Goal: Task Accomplishment & Management: Complete application form

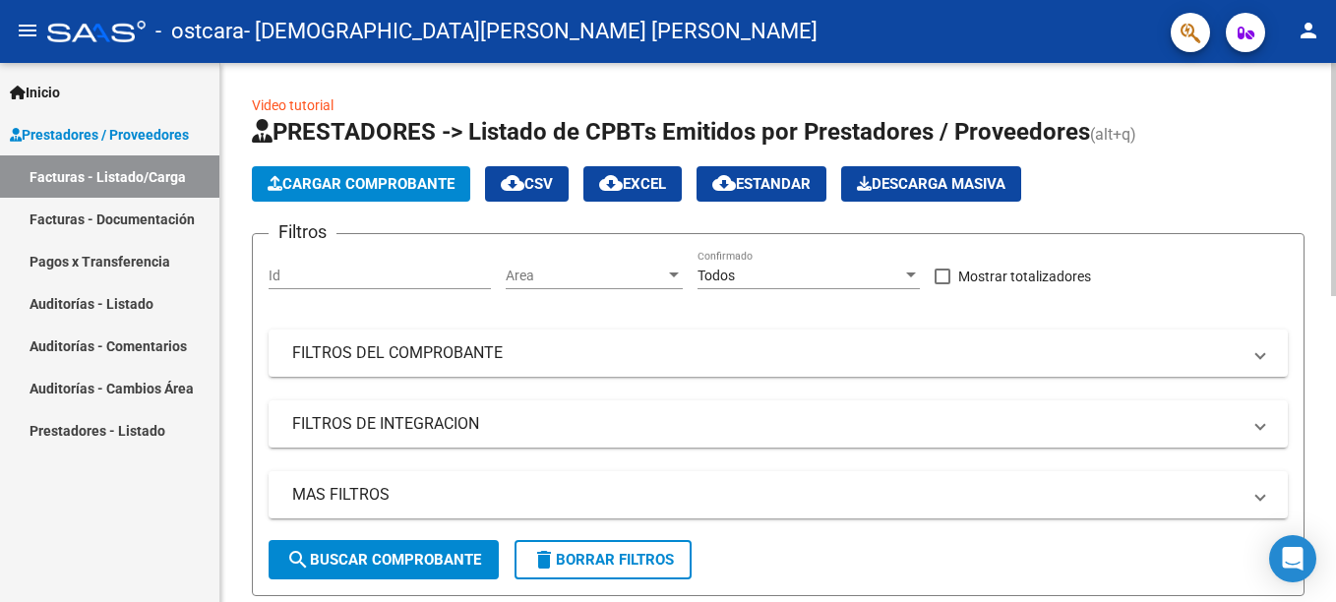
click at [437, 183] on span "Cargar Comprobante" at bounding box center [361, 184] width 187 height 18
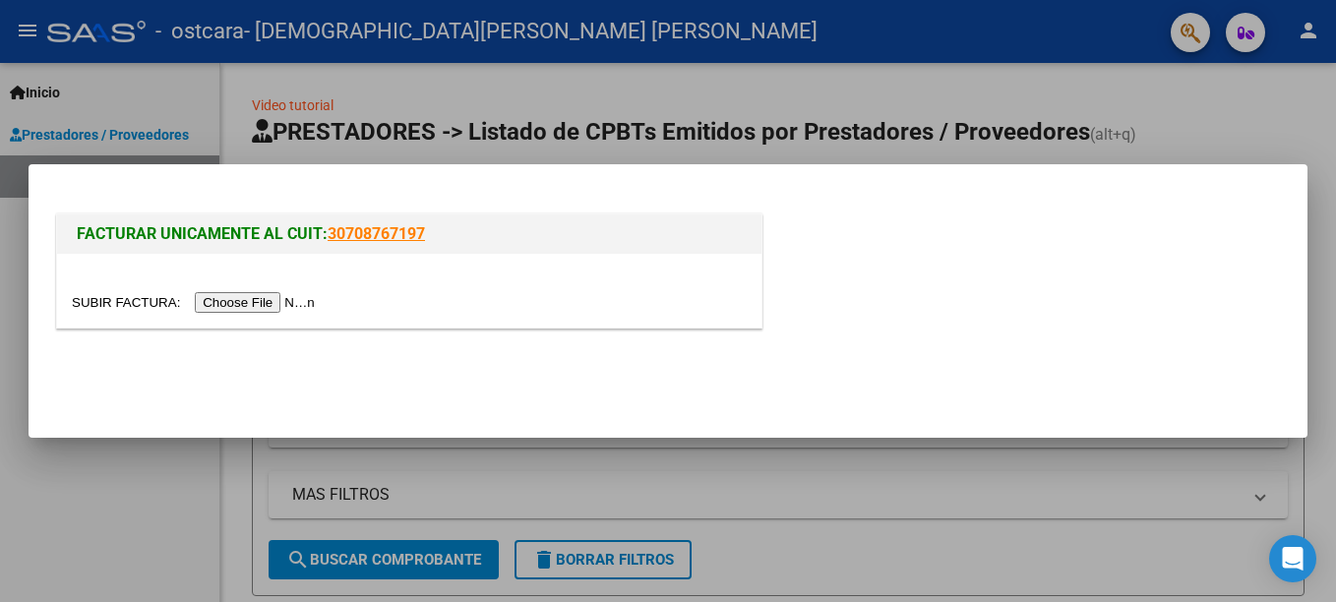
click at [232, 307] on input "file" at bounding box center [196, 302] width 249 height 21
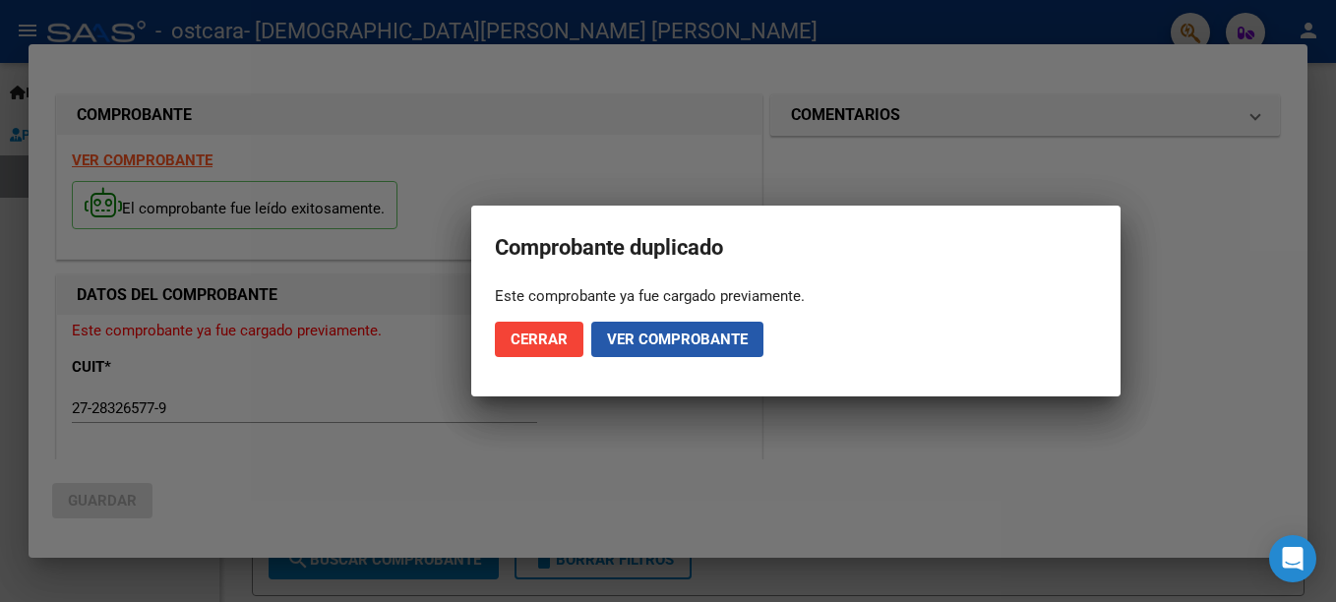
click at [725, 339] on span "Ver comprobante" at bounding box center [677, 339] width 141 height 18
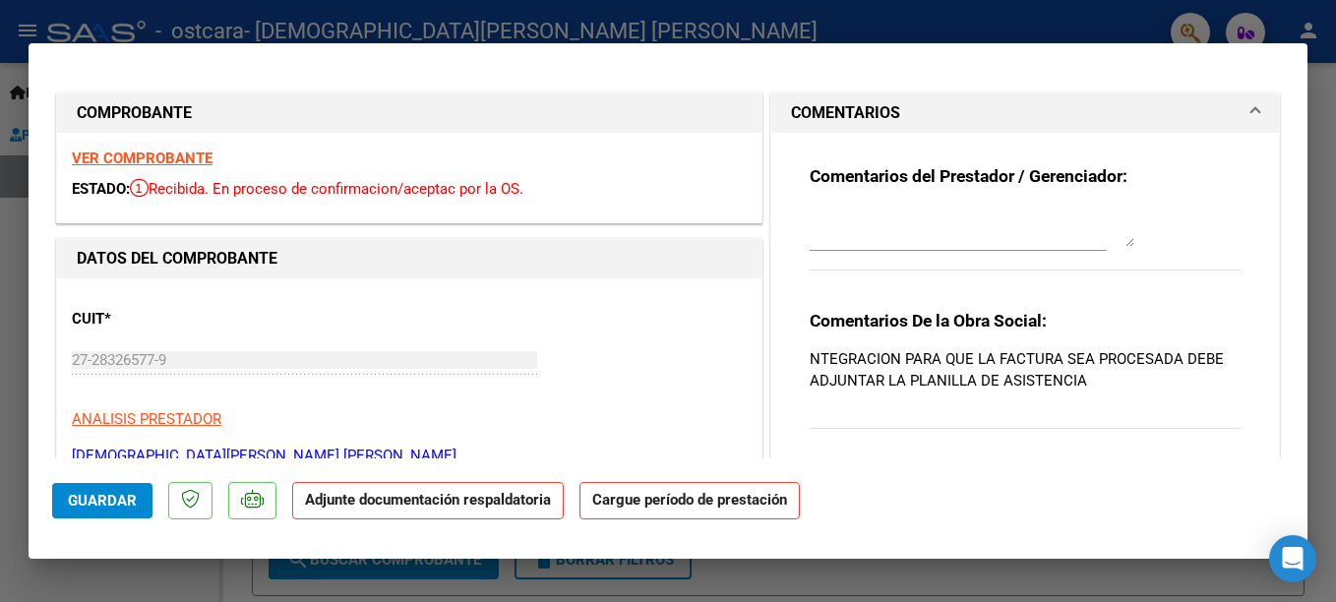
drag, startPoint x: 1321, startPoint y: 229, endPoint x: 1315, endPoint y: 326, distance: 96.6
click at [1315, 325] on div at bounding box center [668, 301] width 1336 height 602
type input "$ 0,00"
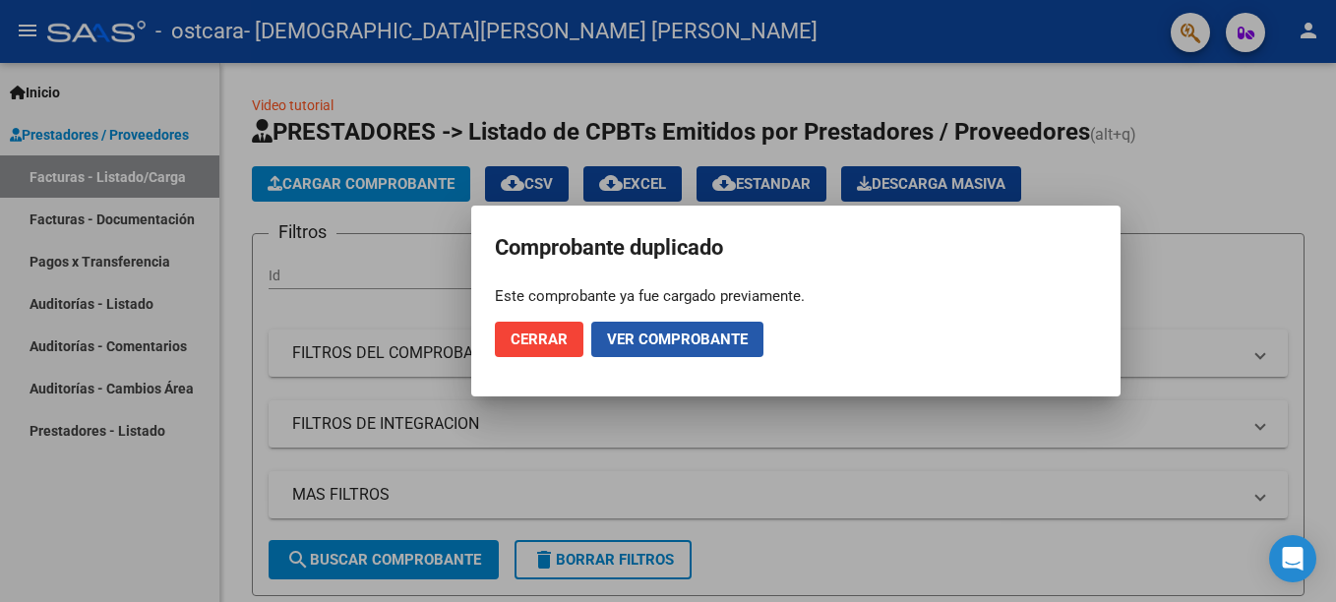
click at [715, 340] on span "Ver comprobante" at bounding box center [677, 339] width 141 height 18
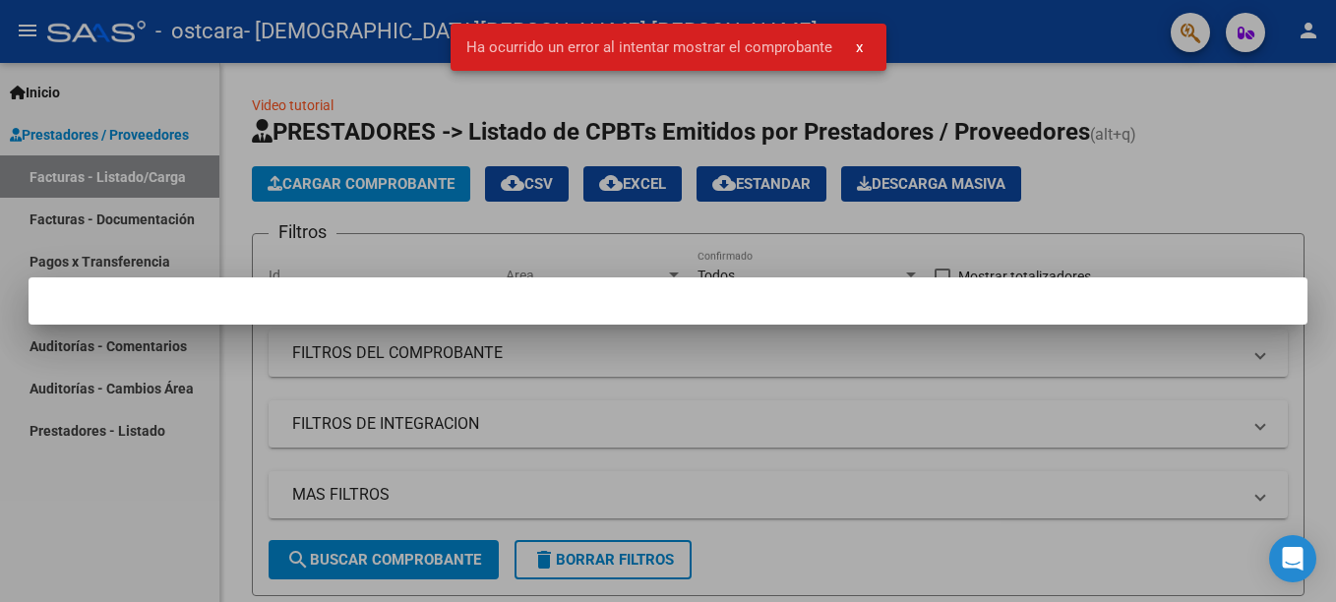
click at [1150, 95] on div at bounding box center [668, 301] width 1336 height 602
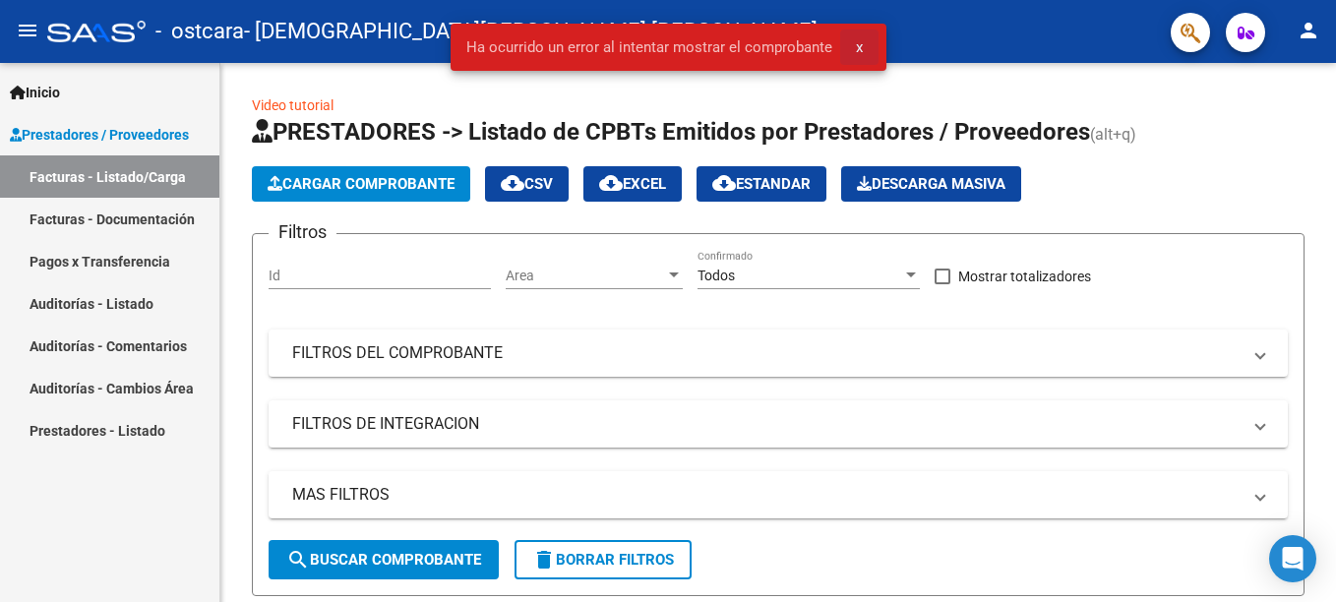
click at [860, 42] on span "x" at bounding box center [859, 47] width 7 height 18
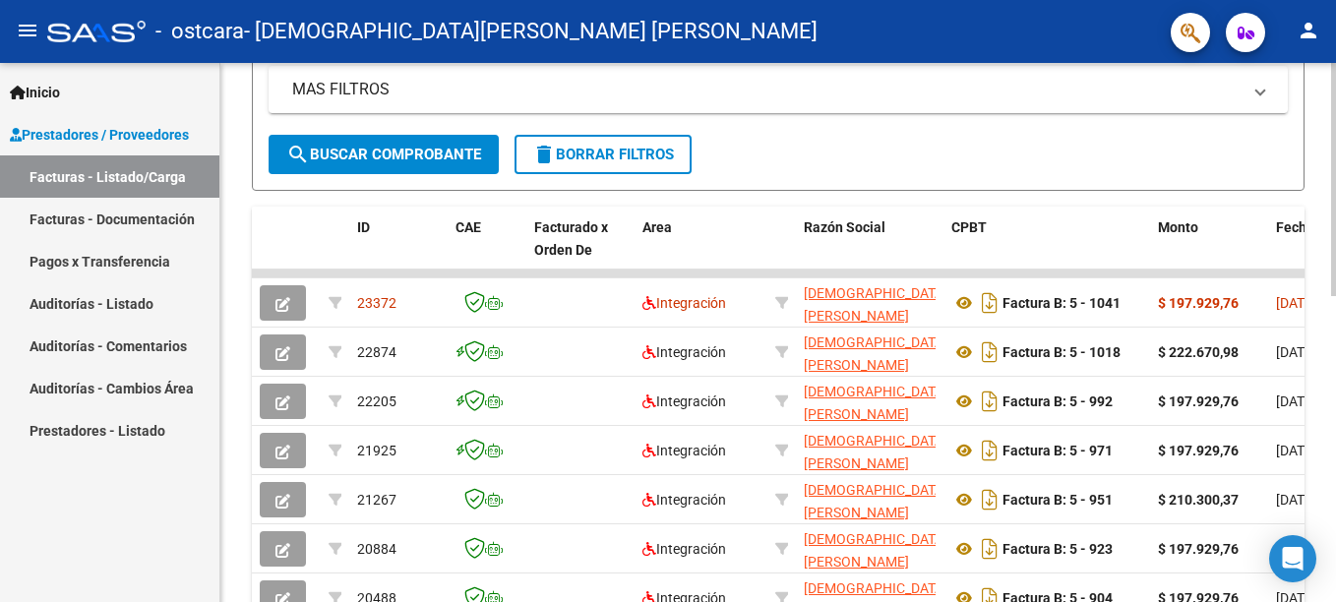
scroll to position [383, 0]
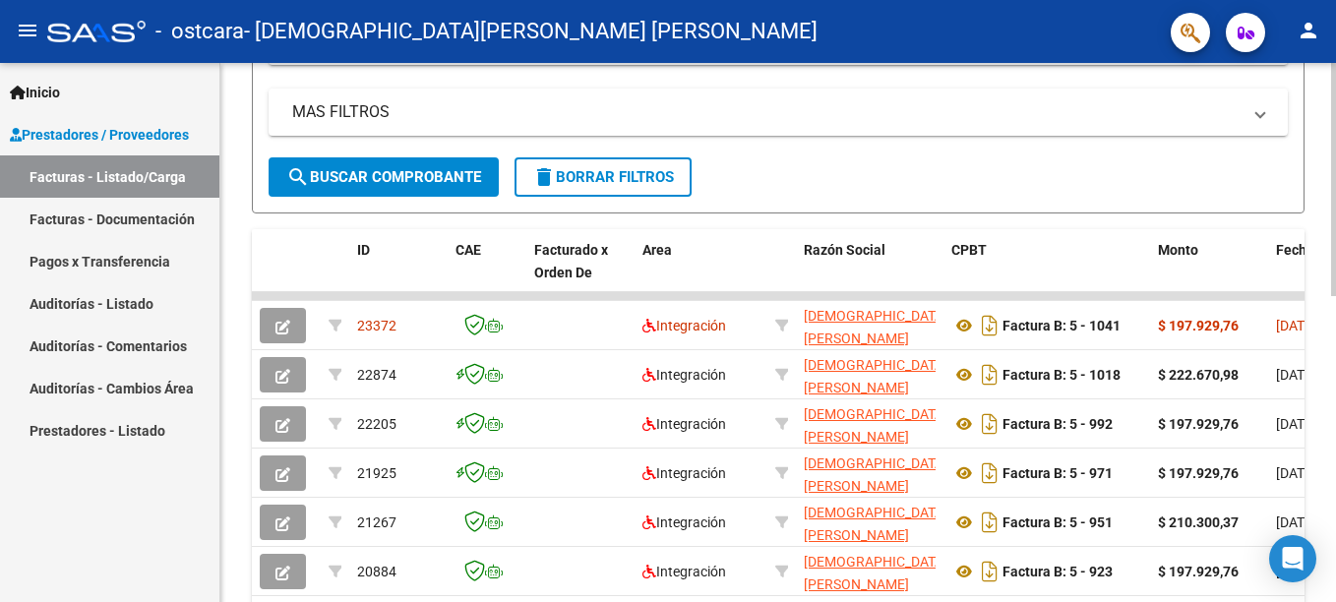
click at [1334, 450] on div at bounding box center [1333, 348] width 5 height 233
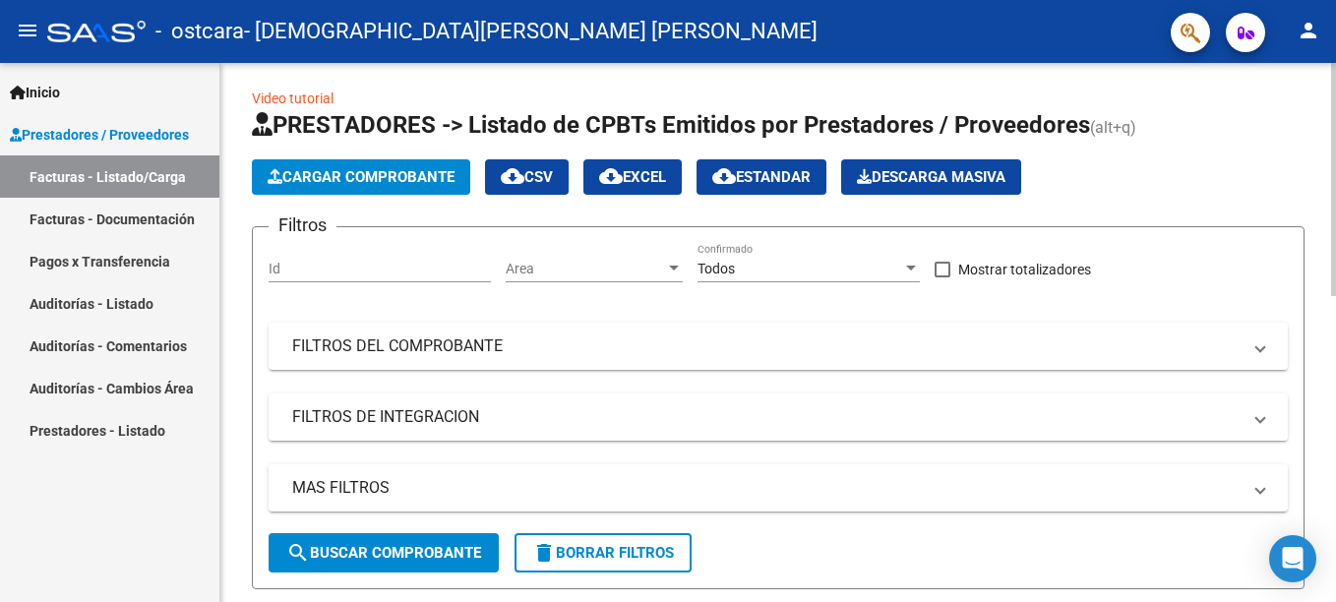
scroll to position [5, 0]
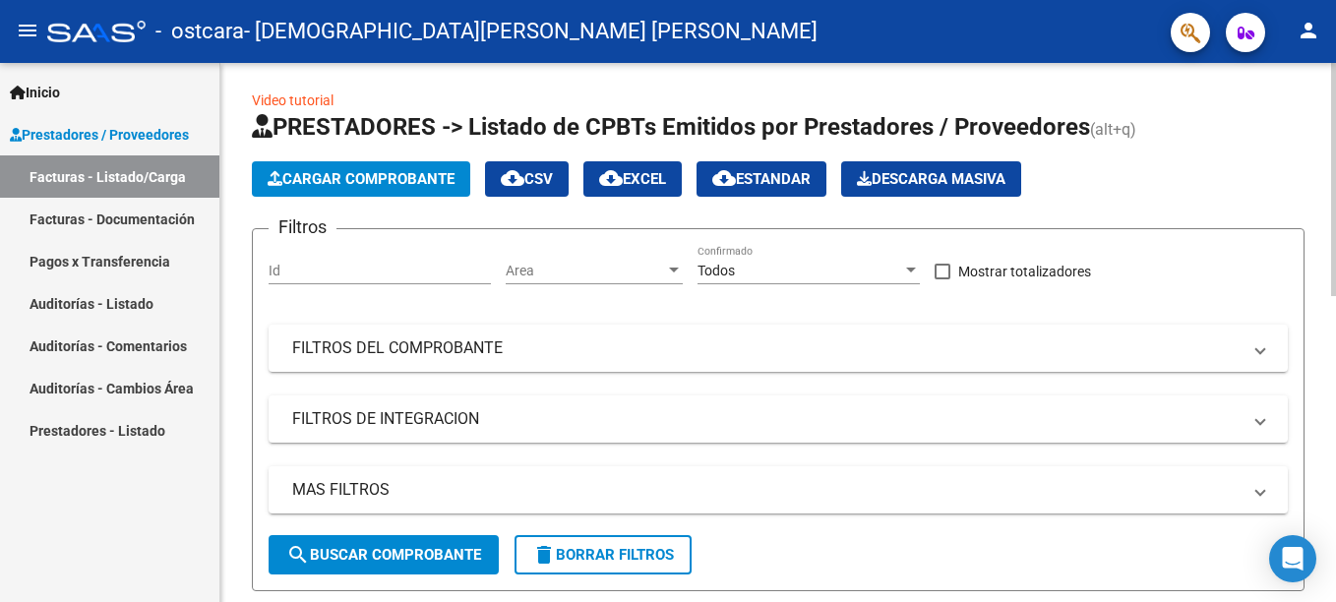
click at [1335, 105] on div at bounding box center [1333, 181] width 5 height 233
click at [419, 178] on span "Cargar Comprobante" at bounding box center [361, 179] width 187 height 18
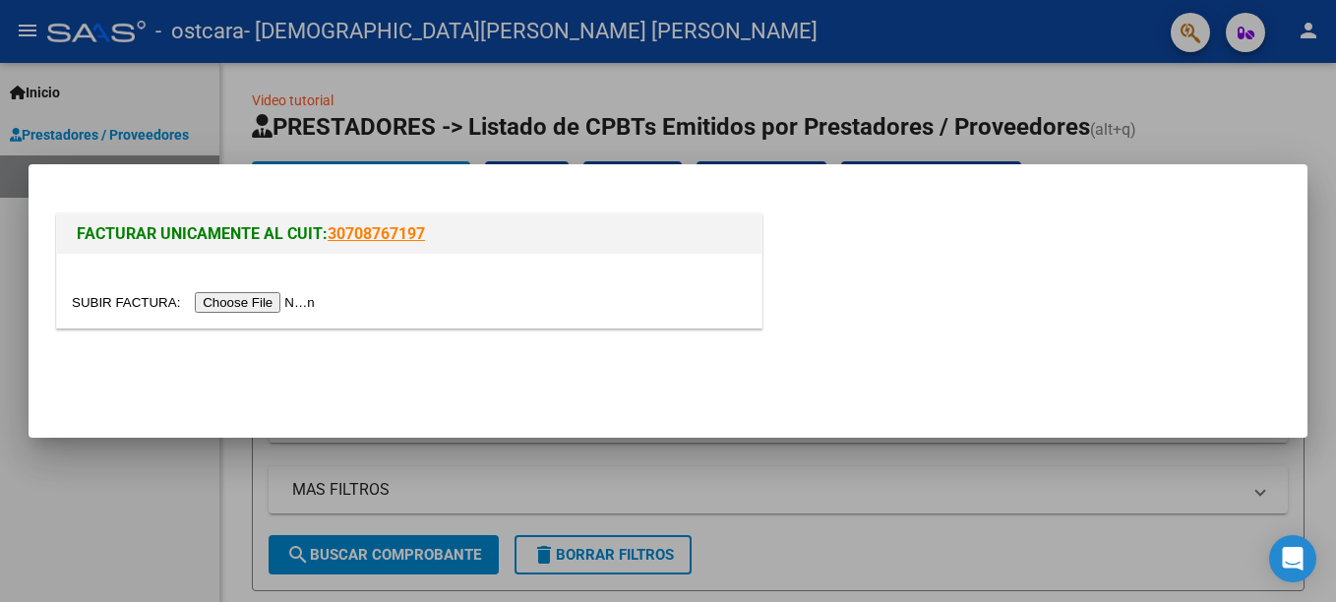
click at [897, 113] on div at bounding box center [668, 301] width 1336 height 602
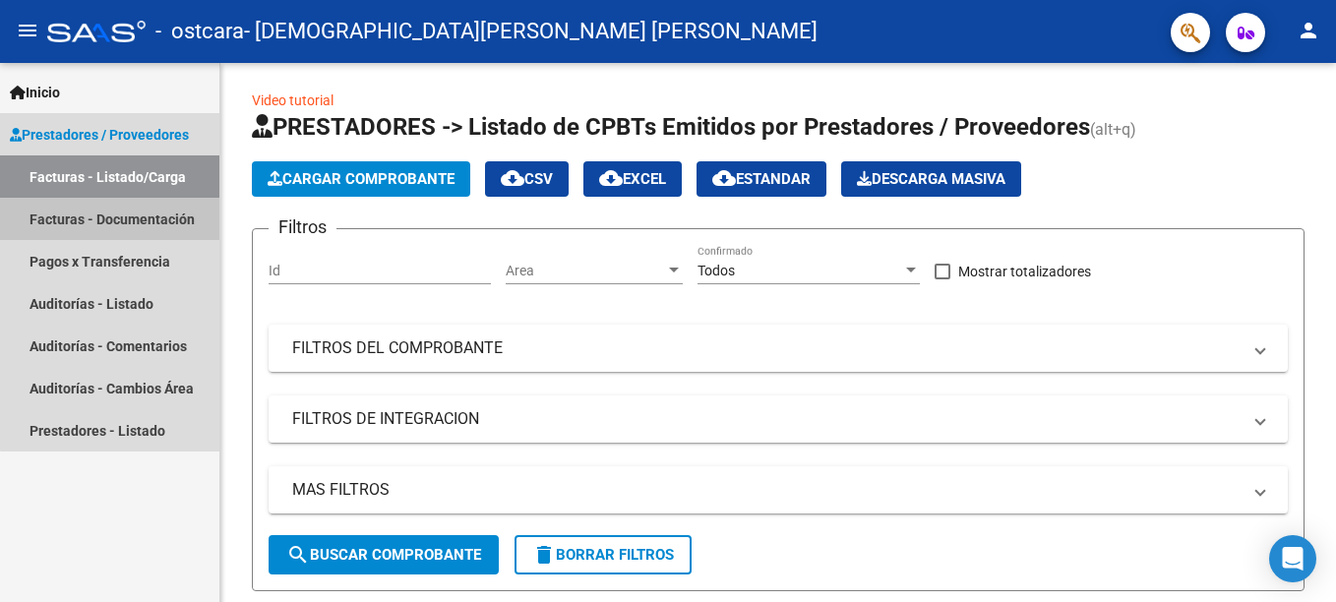
click at [149, 221] on link "Facturas - Documentación" at bounding box center [109, 219] width 219 height 42
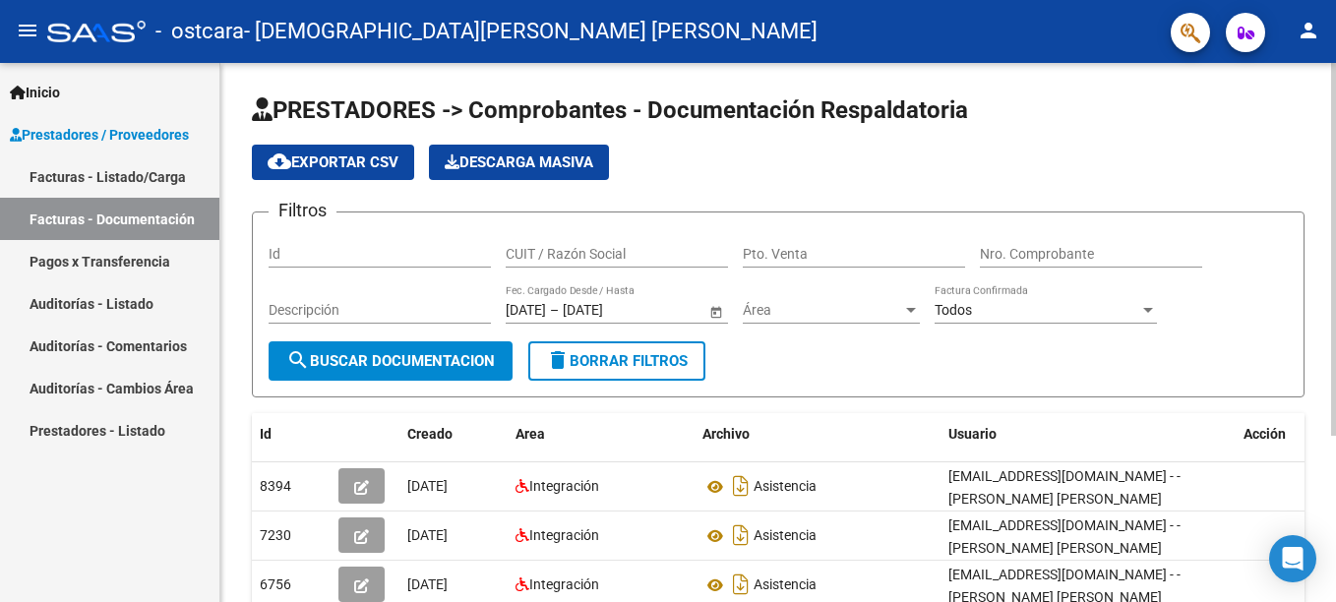
click at [1311, 138] on div "PRESTADORES -> Comprobantes - Documentación Respaldatoria cloud_download Export…" at bounding box center [780, 445] width 1120 height 764
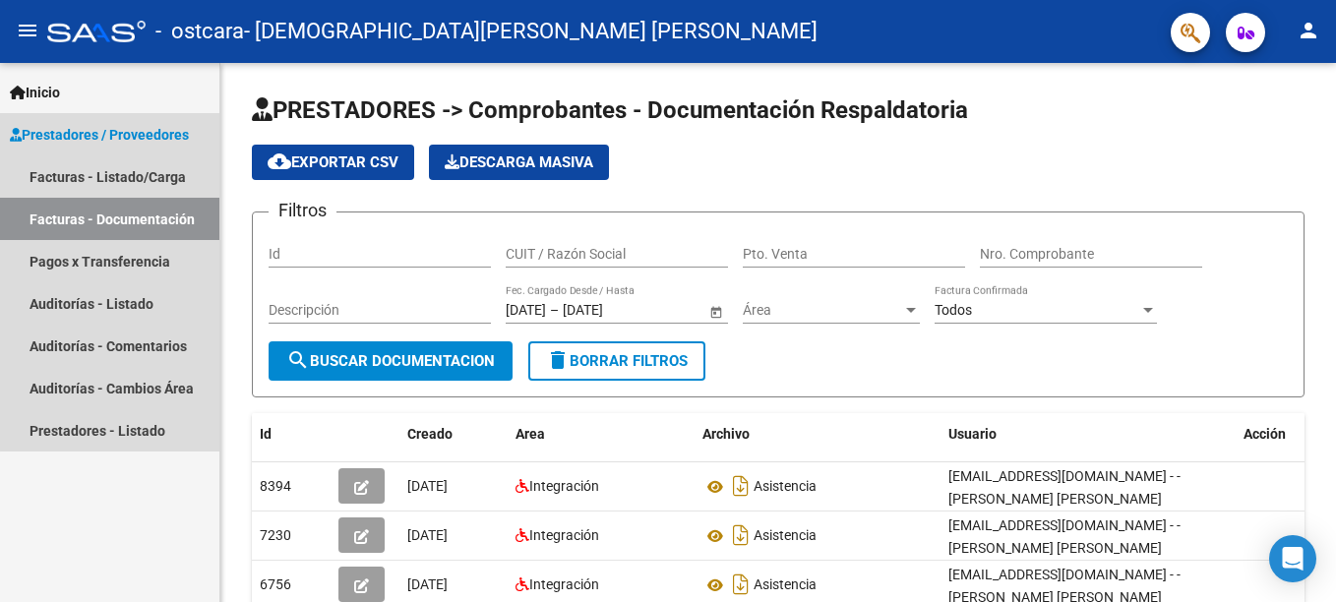
click at [153, 128] on span "Prestadores / Proveedores" at bounding box center [99, 135] width 179 height 22
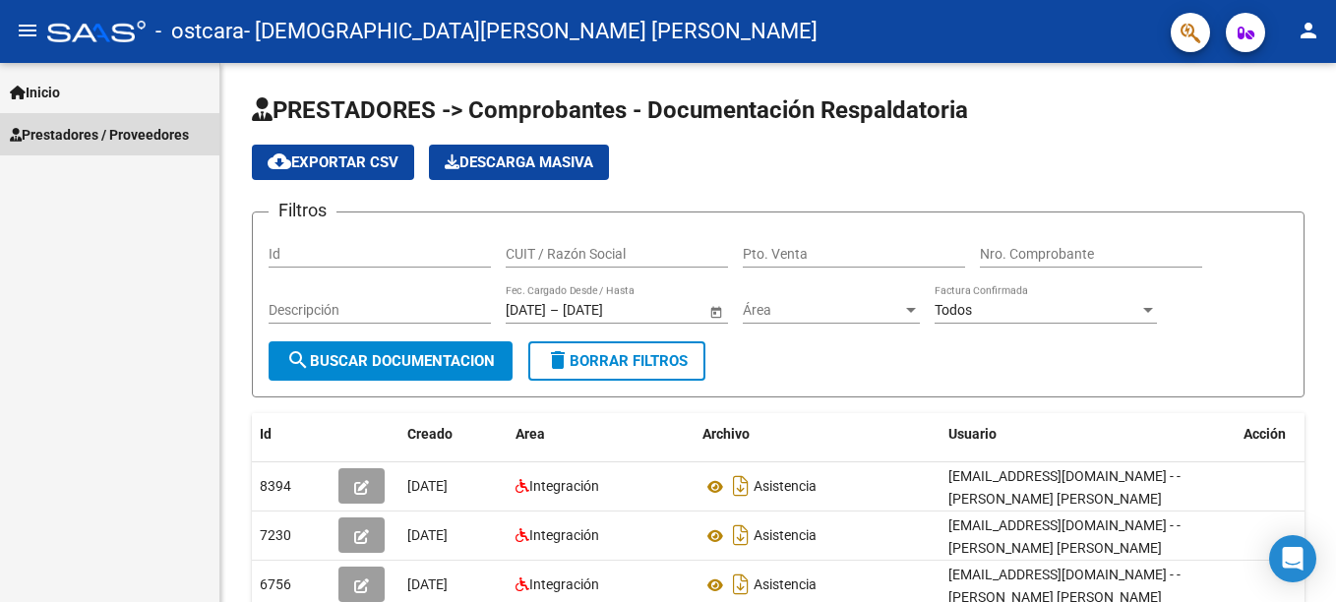
click at [86, 128] on span "Prestadores / Proveedores" at bounding box center [99, 135] width 179 height 22
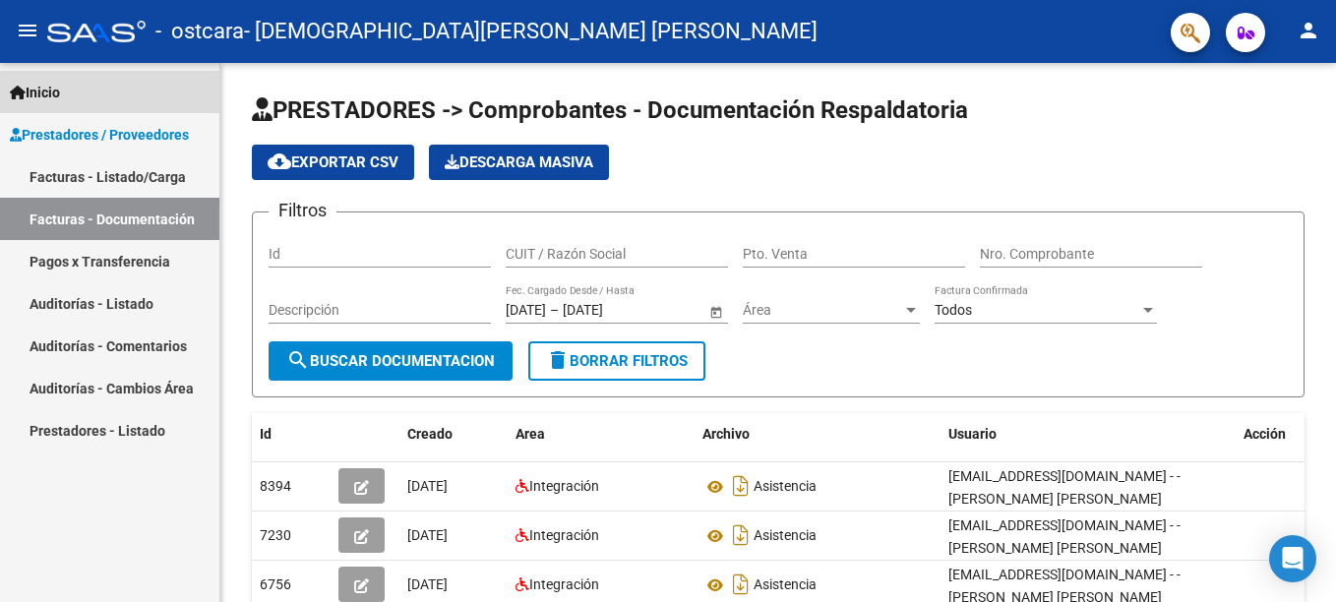
click at [36, 79] on link "Inicio" at bounding box center [109, 92] width 219 height 42
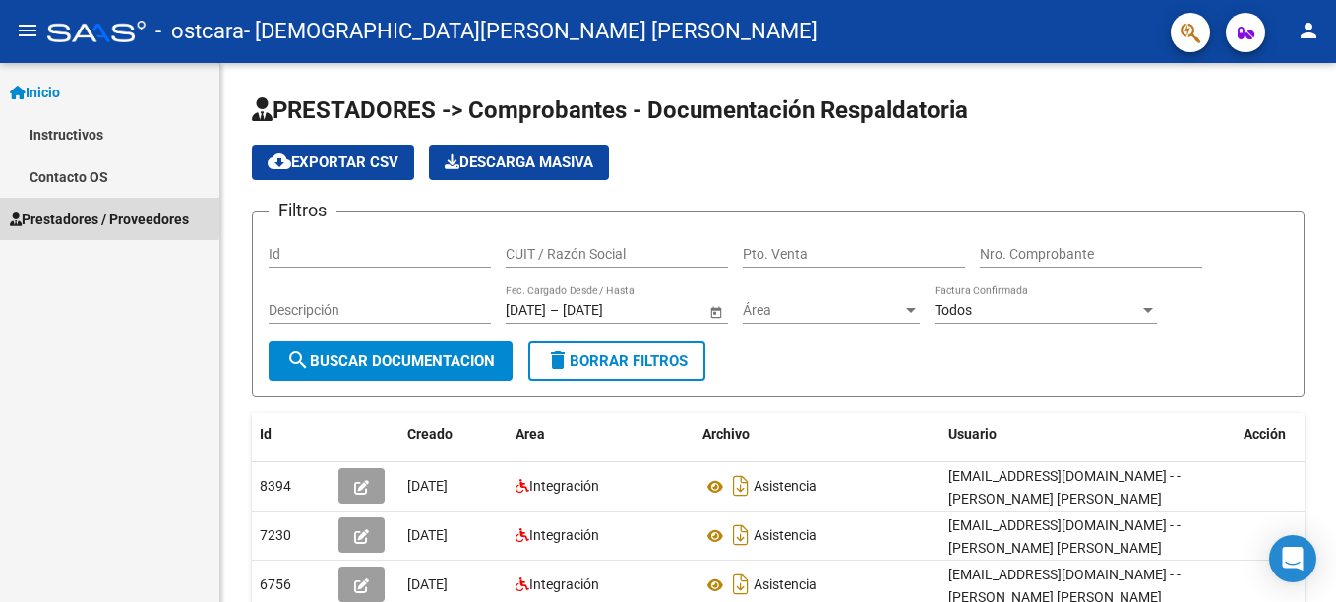
click at [58, 212] on span "Prestadores / Proveedores" at bounding box center [99, 220] width 179 height 22
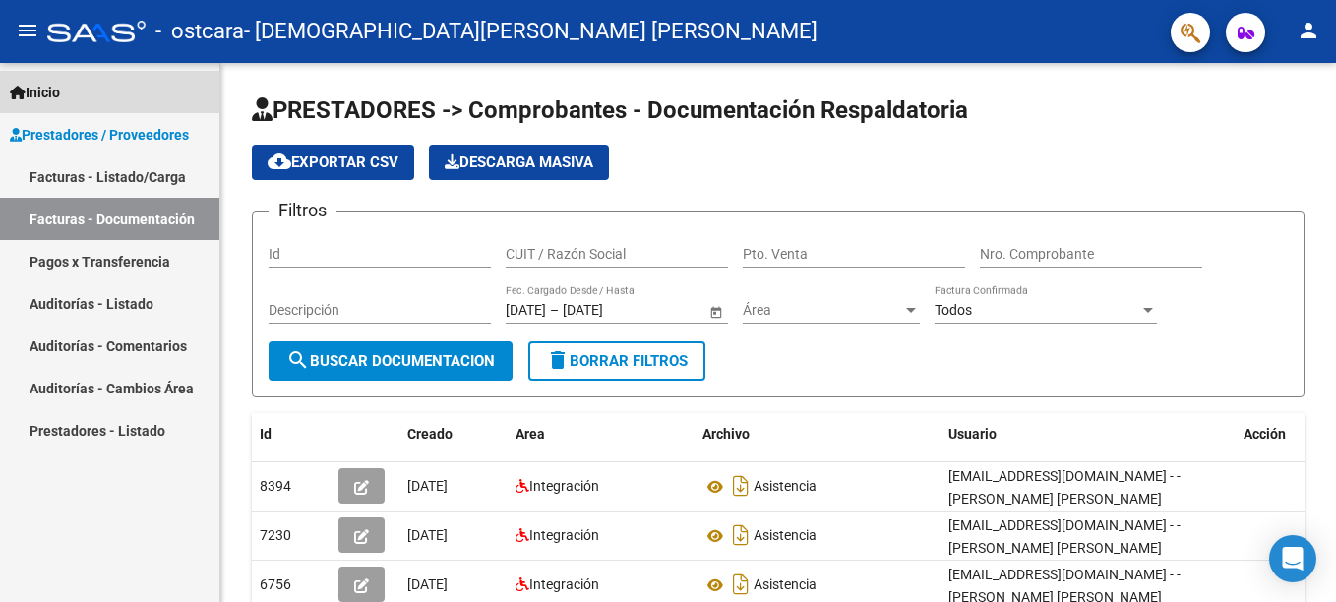
click at [45, 84] on span "Inicio" at bounding box center [35, 93] width 50 height 22
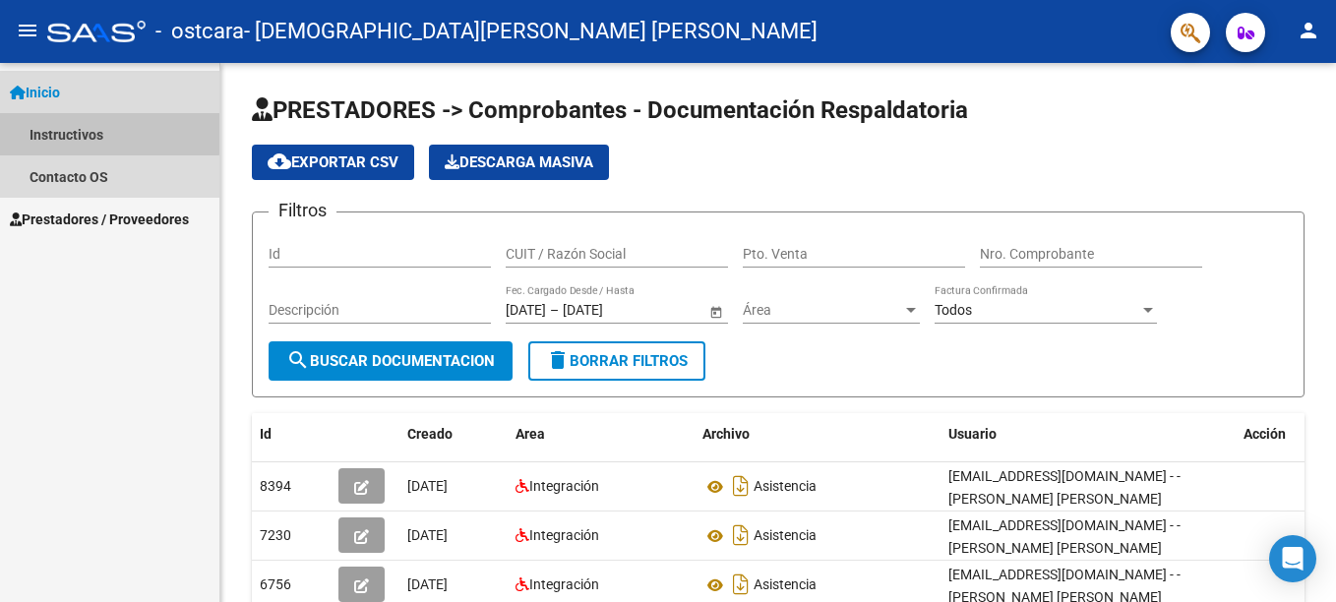
click at [53, 130] on link "Instructivos" at bounding box center [109, 134] width 219 height 42
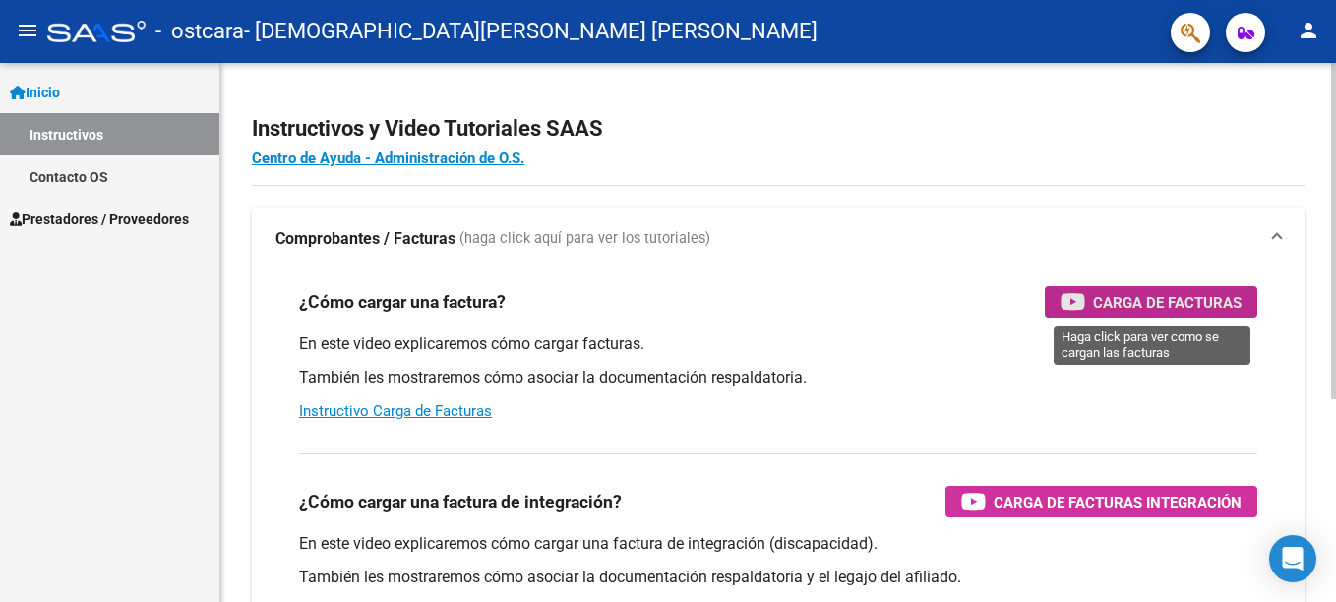
click at [1181, 295] on span "Carga de Facturas" at bounding box center [1167, 302] width 149 height 25
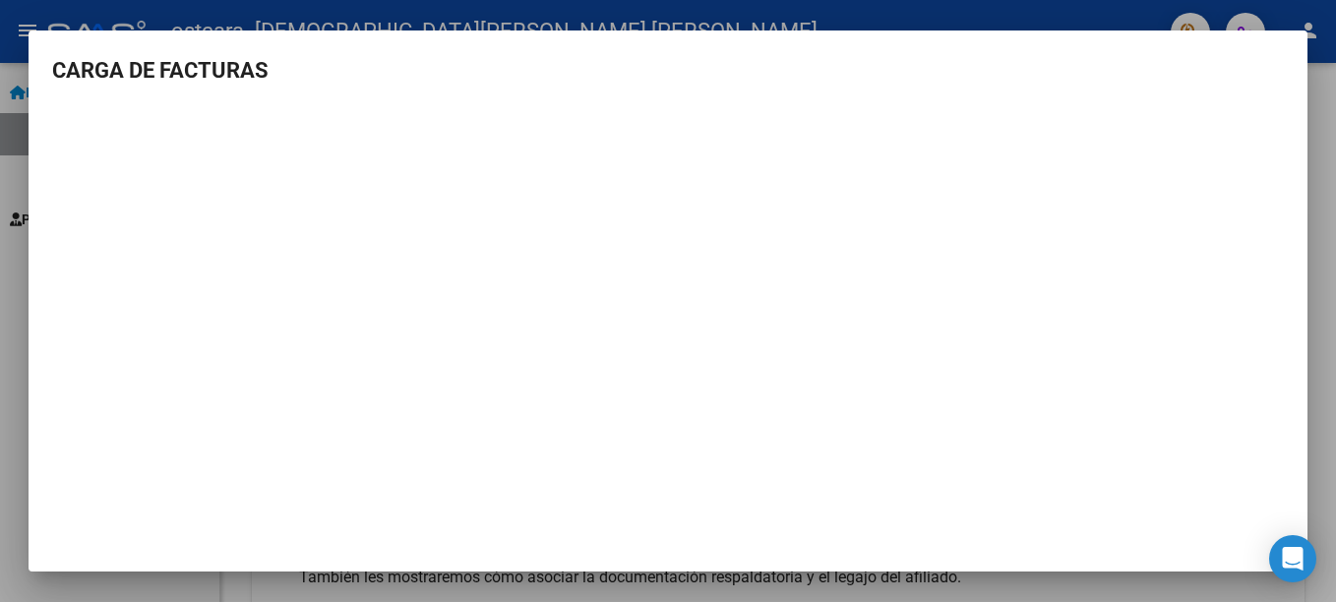
click at [1330, 291] on div at bounding box center [668, 301] width 1336 height 602
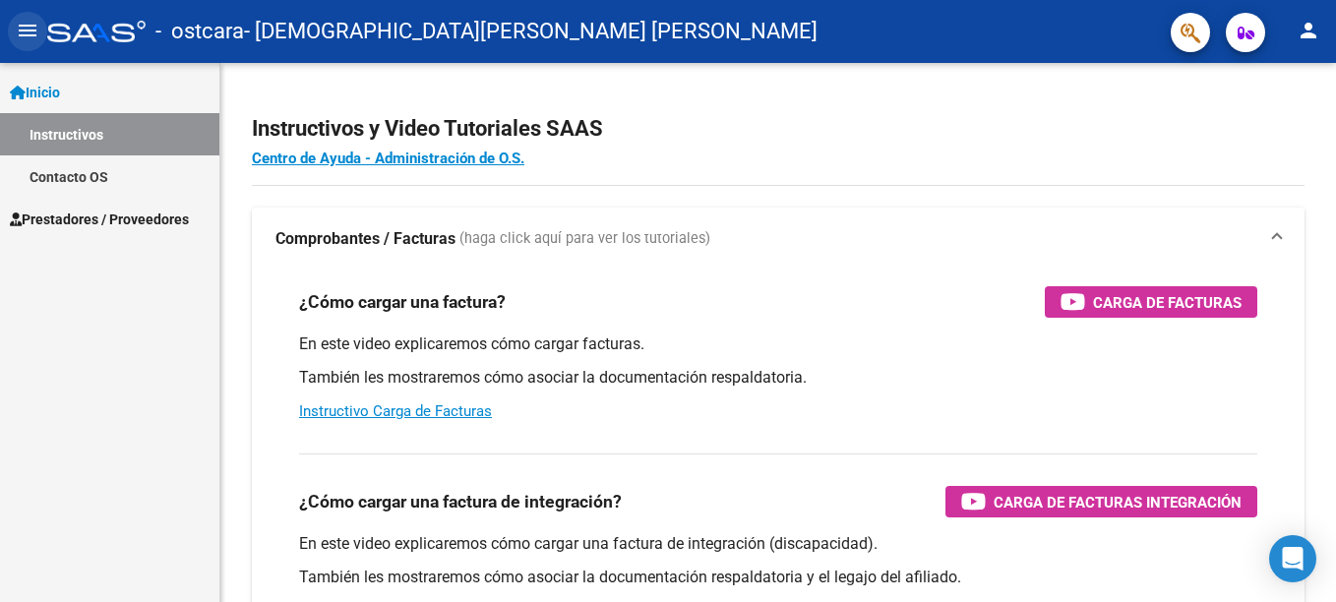
click at [30, 31] on mat-icon "menu" at bounding box center [28, 31] width 24 height 24
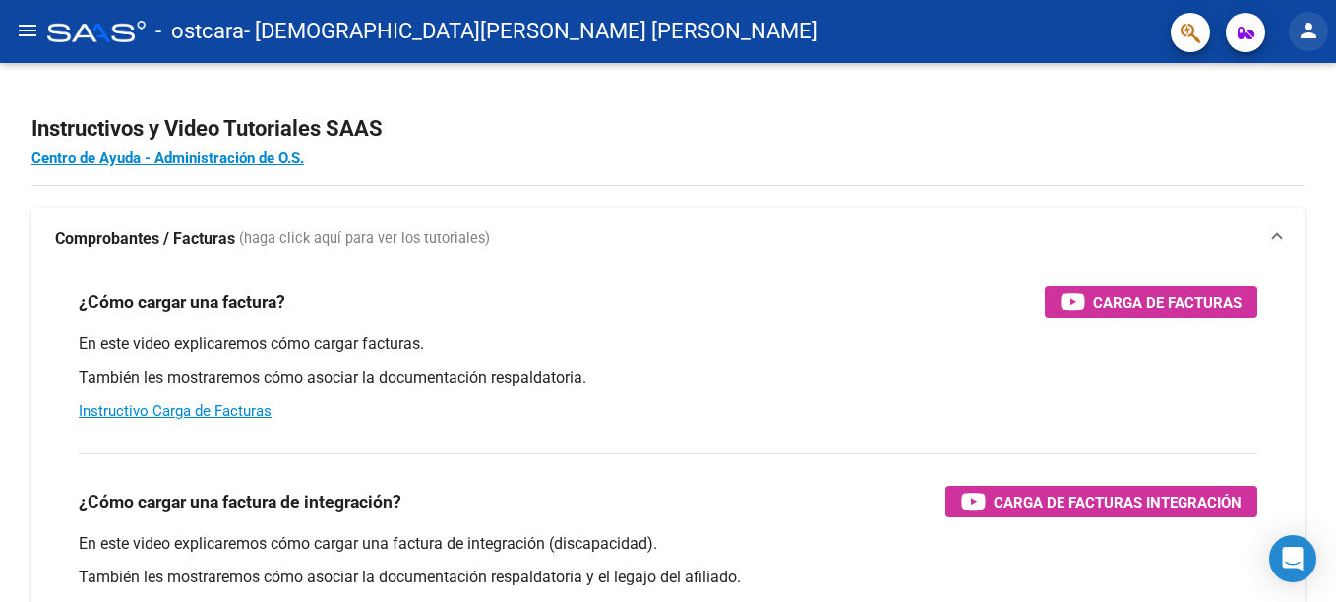
click at [1309, 20] on mat-icon "person" at bounding box center [1308, 31] width 24 height 24
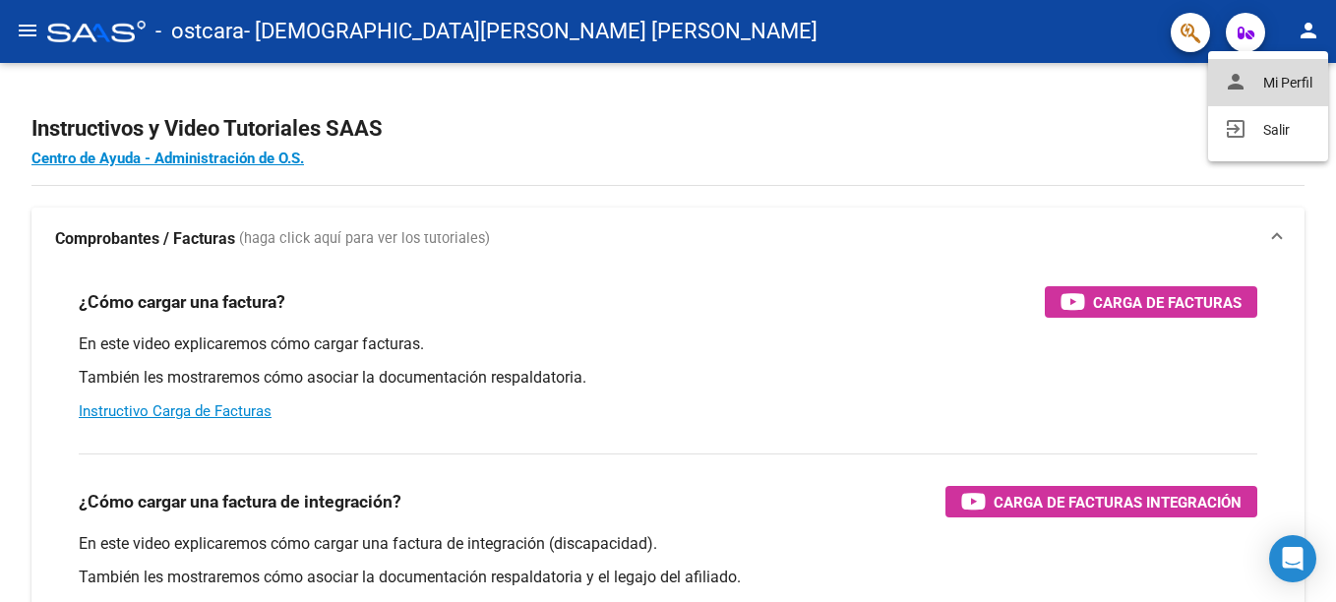
click at [1279, 83] on button "person Mi Perfil" at bounding box center [1268, 82] width 120 height 47
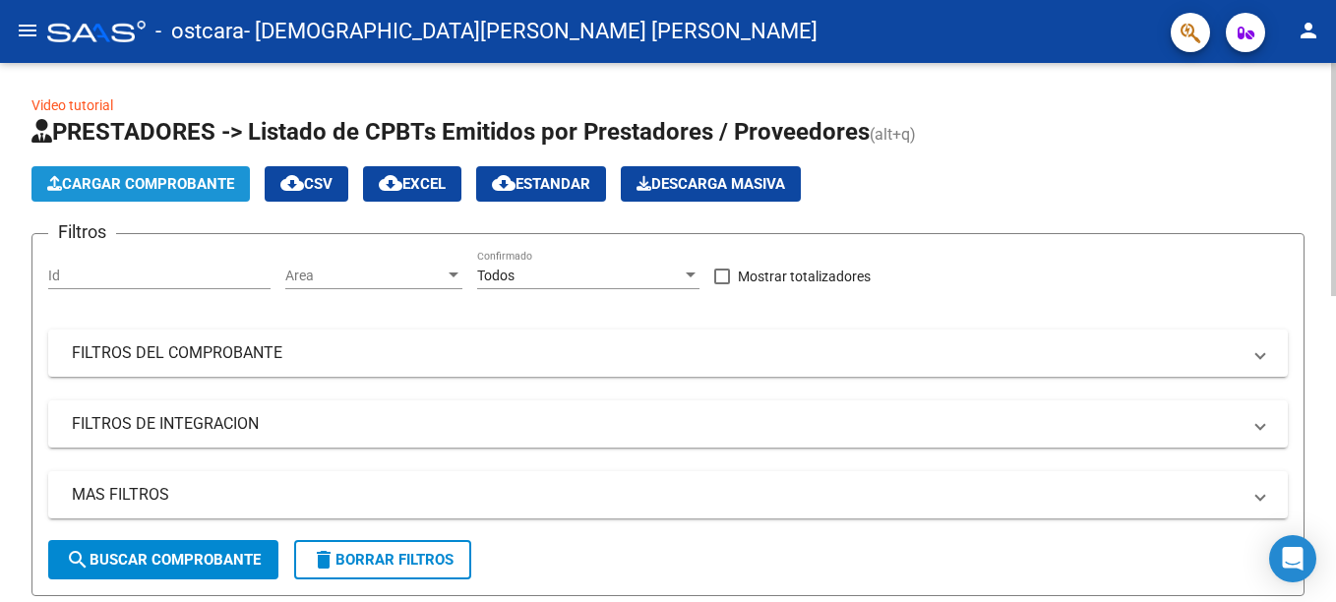
click at [121, 176] on span "Cargar Comprobante" at bounding box center [140, 184] width 187 height 18
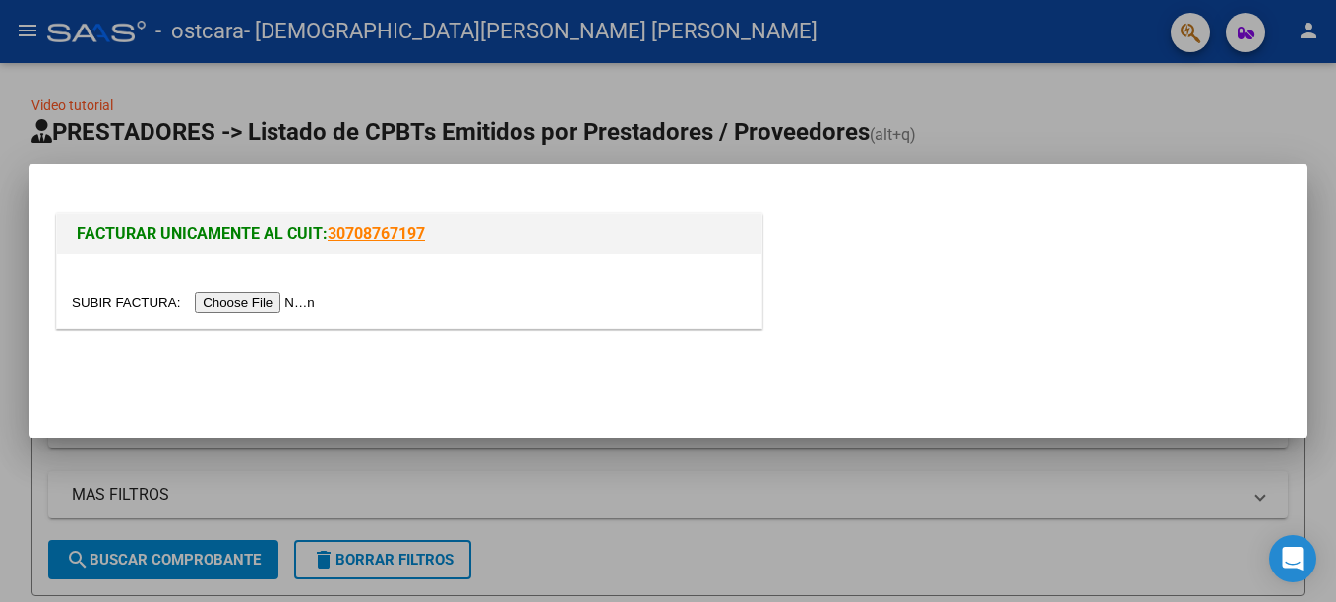
click at [243, 303] on input "file" at bounding box center [196, 302] width 249 height 21
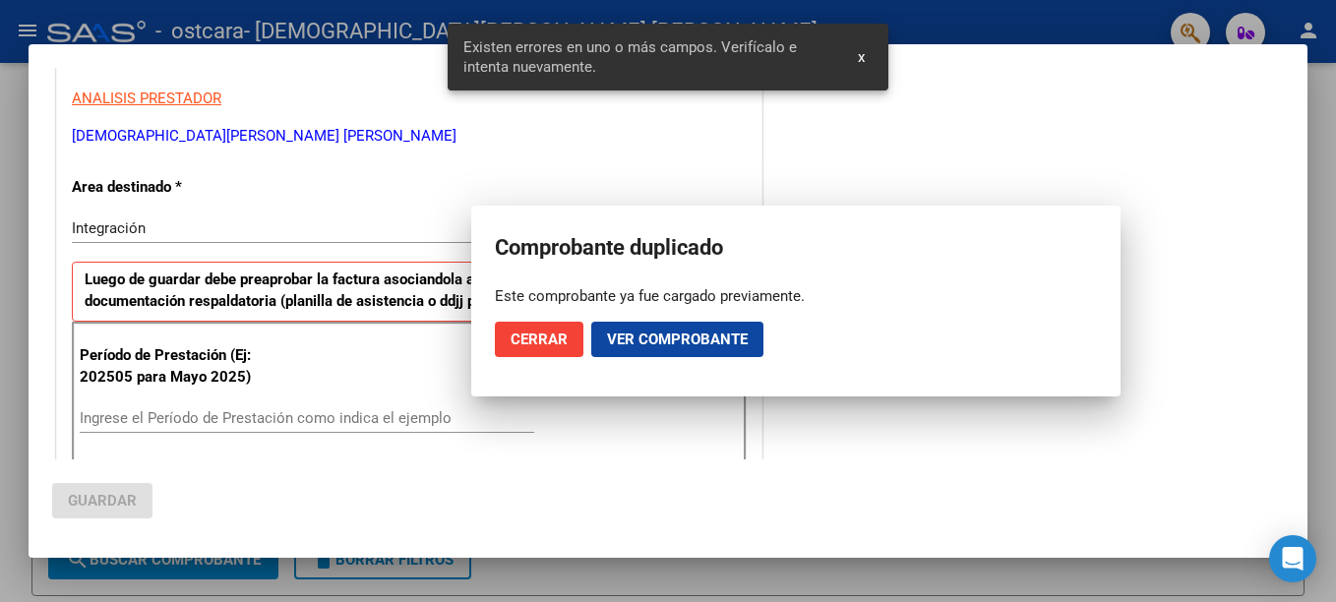
scroll to position [452, 0]
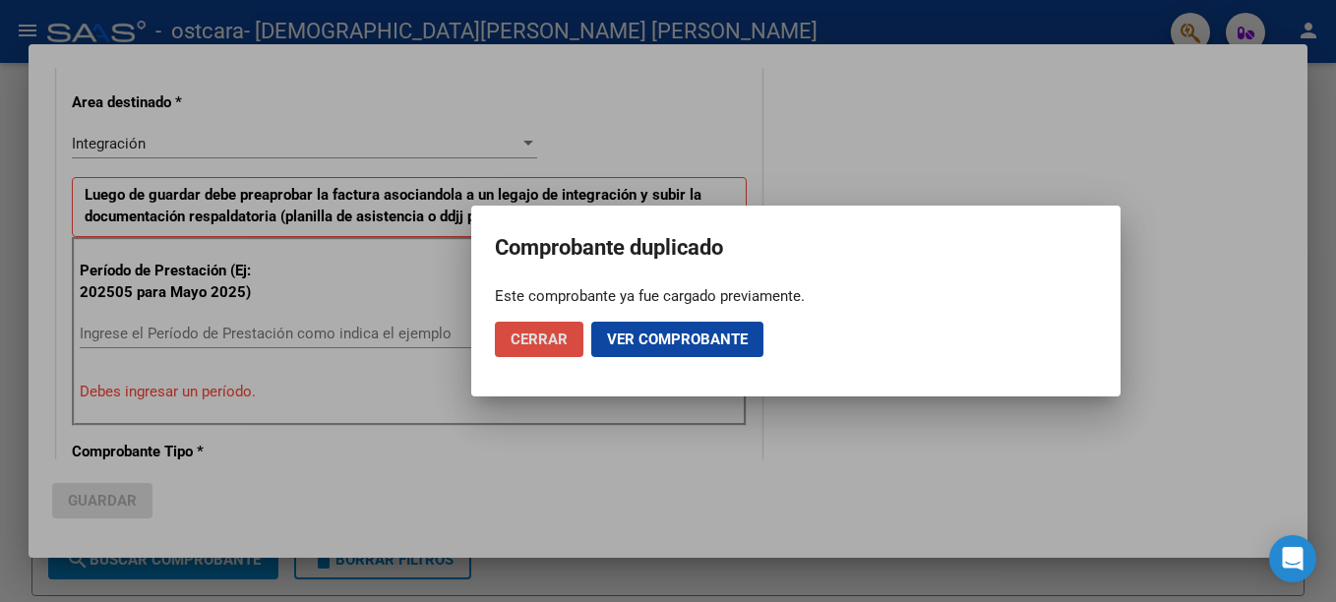
click at [543, 338] on span "Cerrar" at bounding box center [538, 339] width 57 height 18
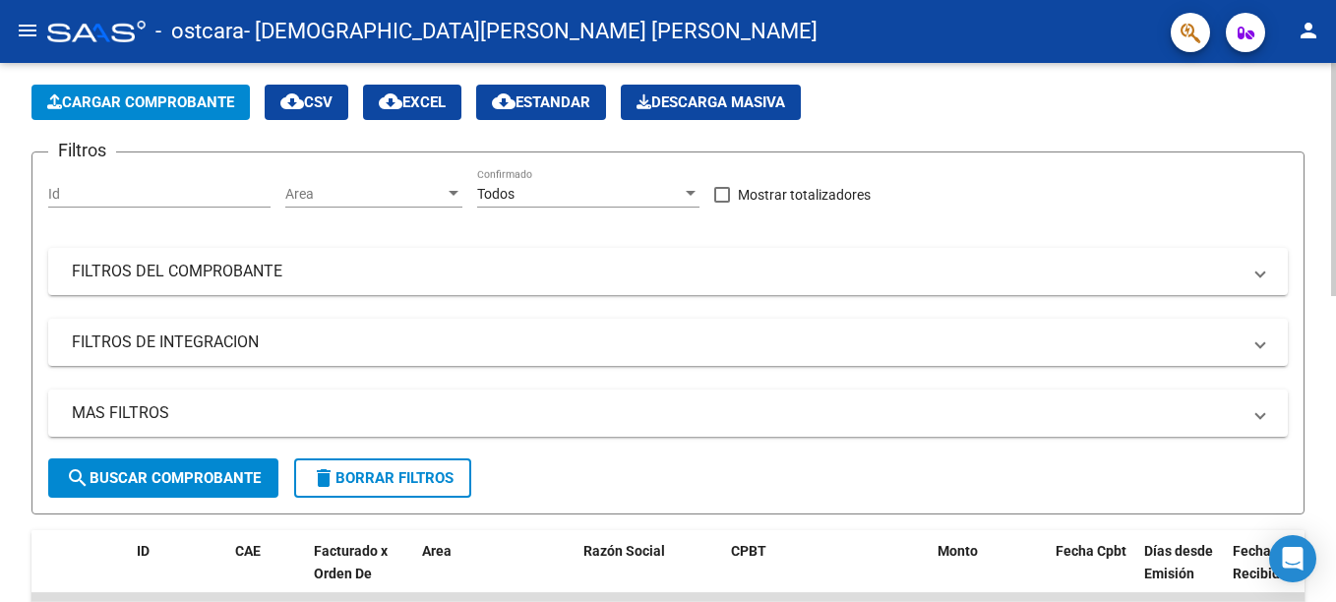
scroll to position [0, 0]
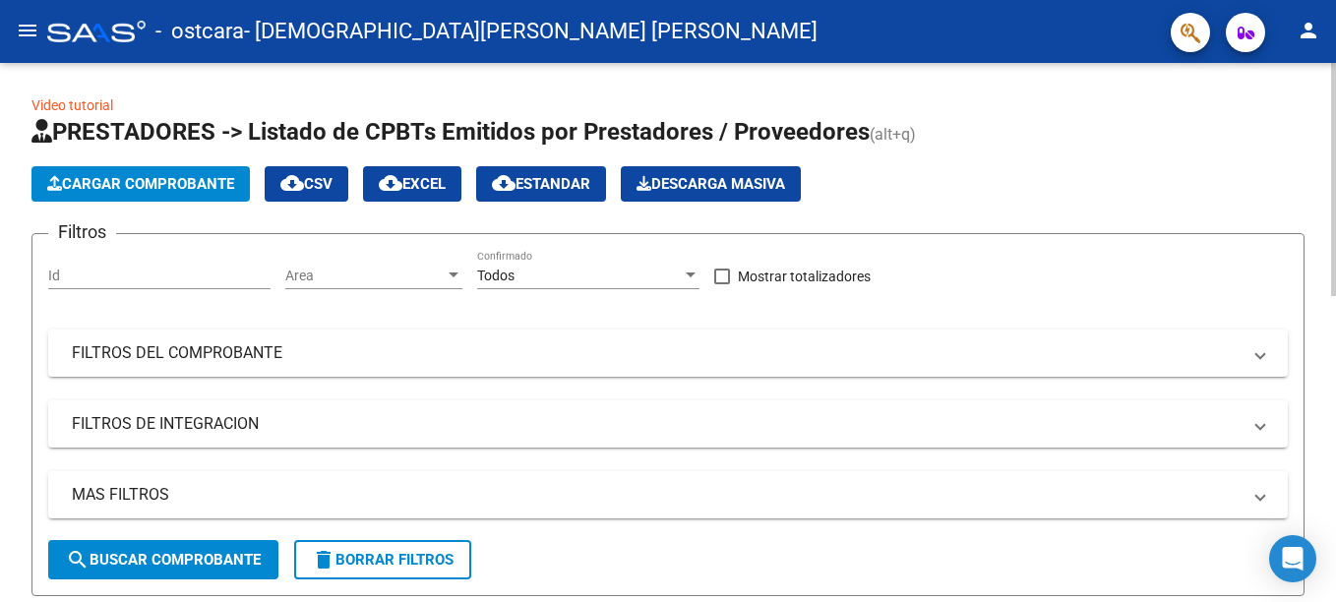
click at [1298, 0] on html "menu - ostcara - [PERSON_NAME] [PERSON_NAME] person Inicio Instructivos Contact…" at bounding box center [668, 301] width 1336 height 602
click at [24, 29] on mat-icon "menu" at bounding box center [28, 31] width 24 height 24
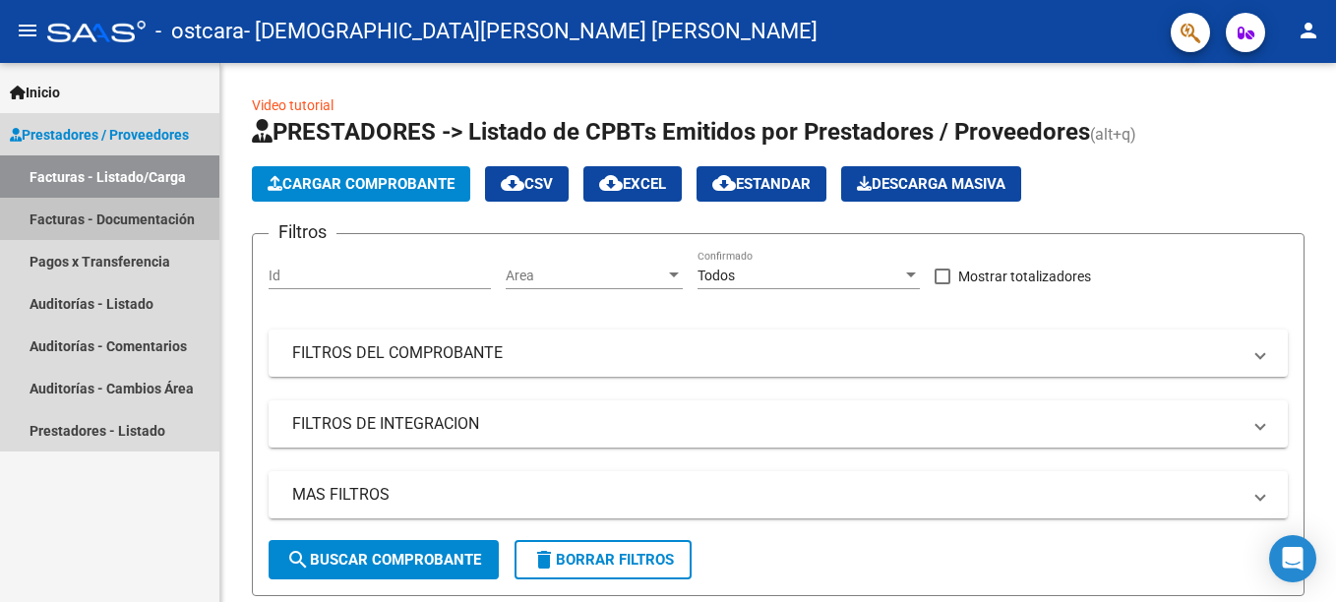
click at [62, 211] on link "Facturas - Documentación" at bounding box center [109, 219] width 219 height 42
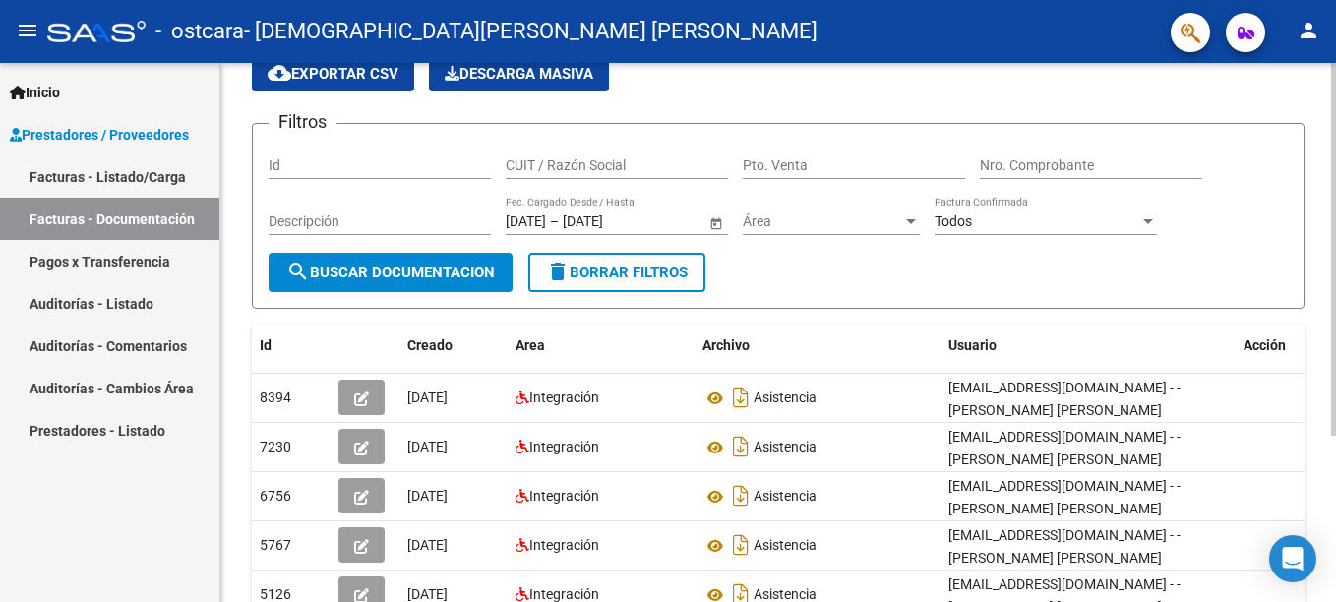
scroll to position [91, 0]
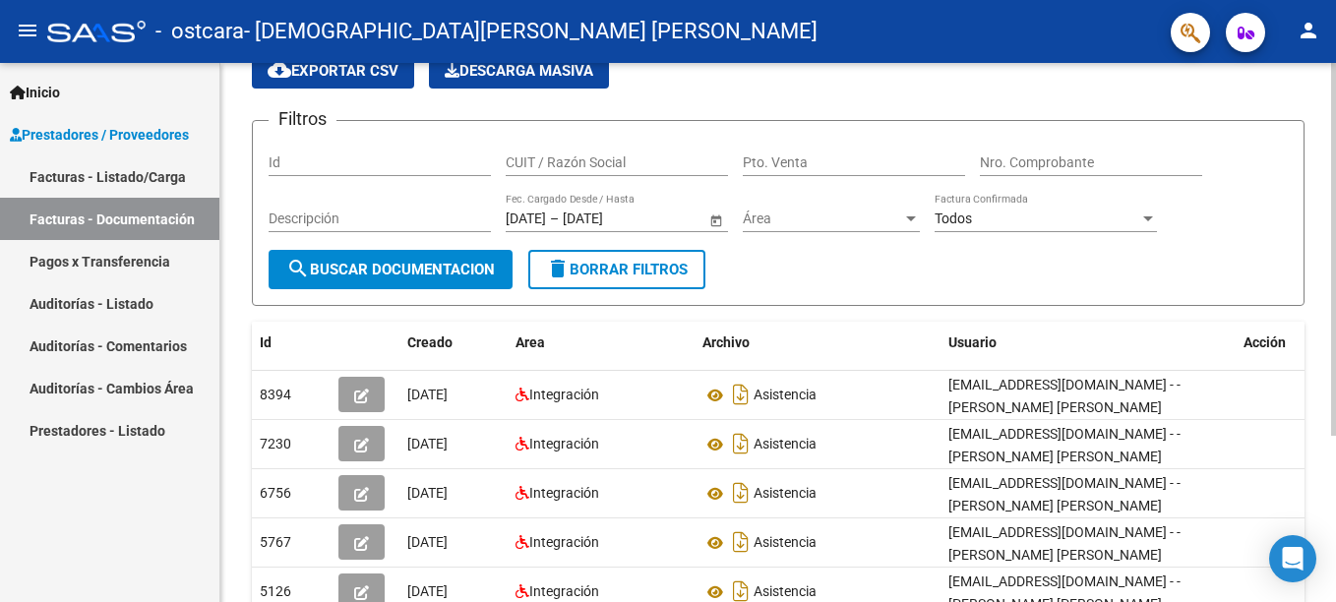
click at [1332, 284] on div at bounding box center [1333, 317] width 5 height 373
click at [1111, 165] on input "Nro. Comprobante" at bounding box center [1091, 162] width 222 height 17
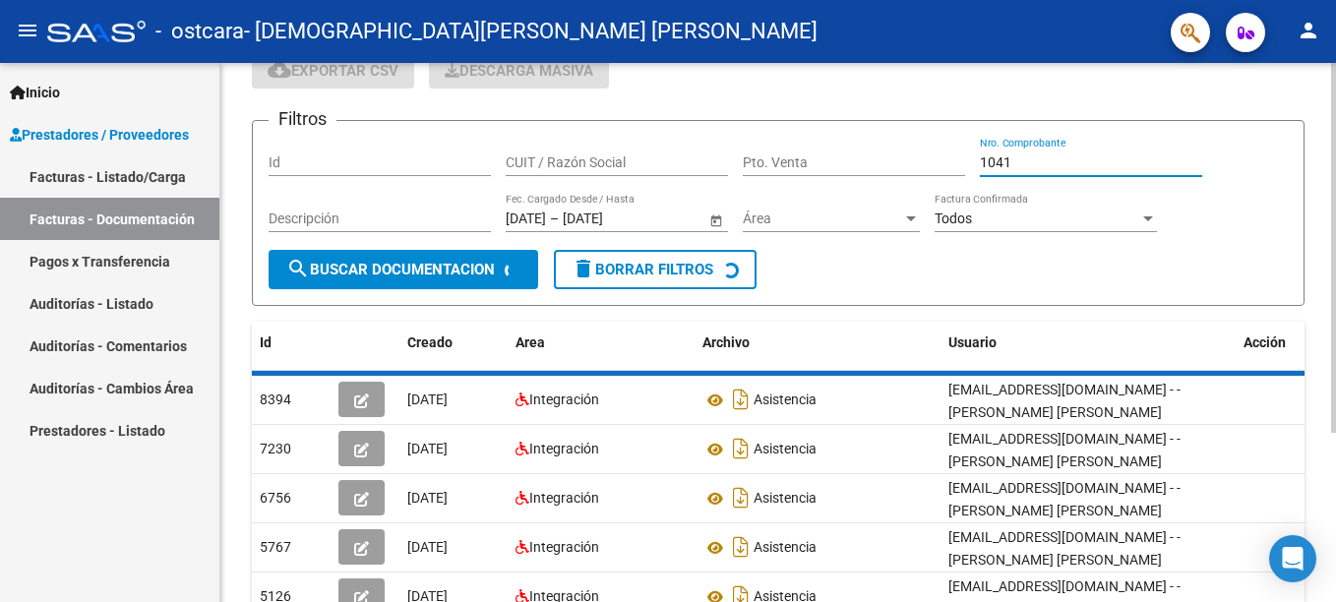
scroll to position [23, 0]
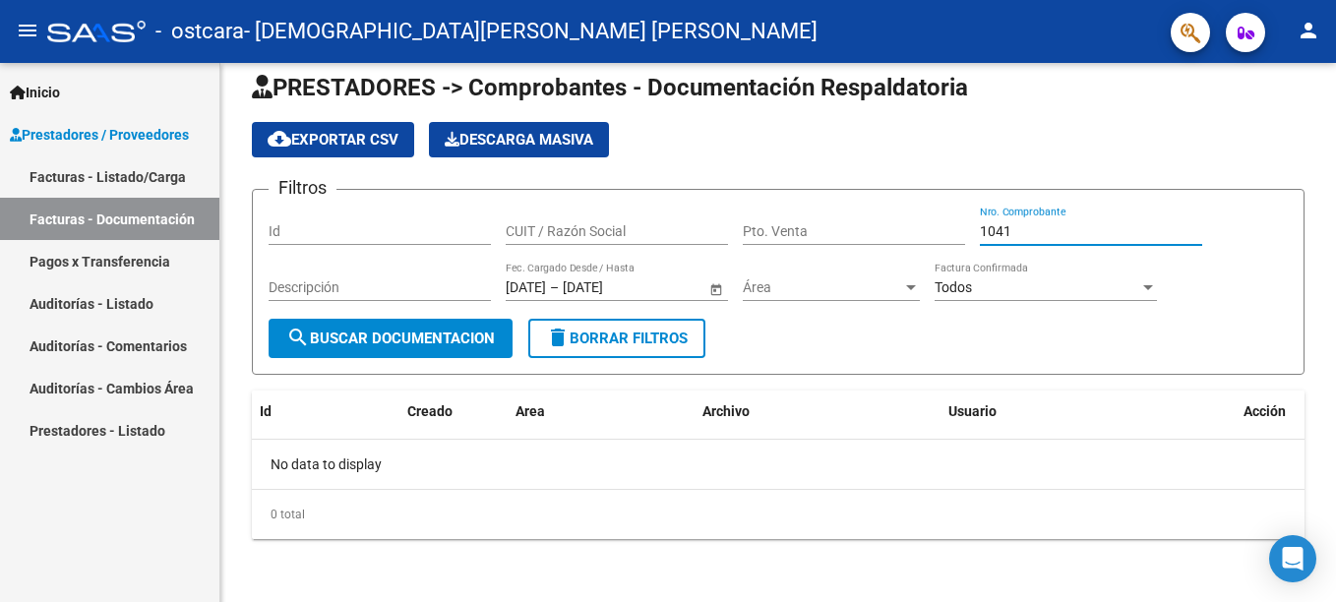
type input "1041"
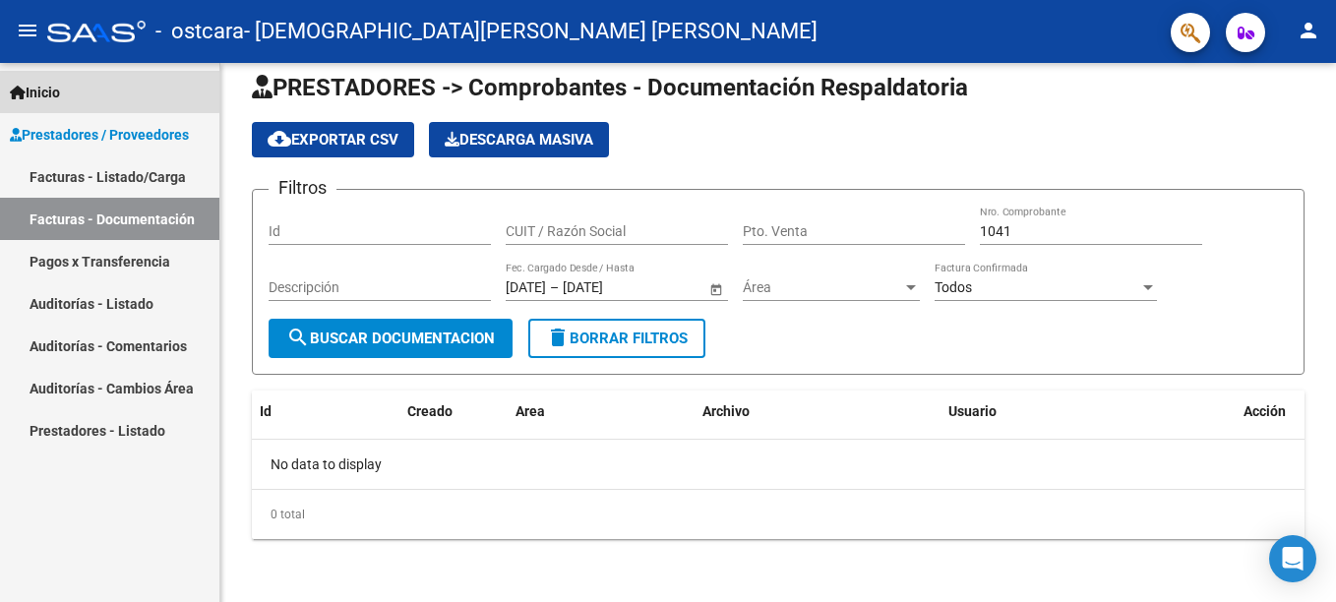
click at [60, 89] on span "Inicio" at bounding box center [35, 93] width 50 height 22
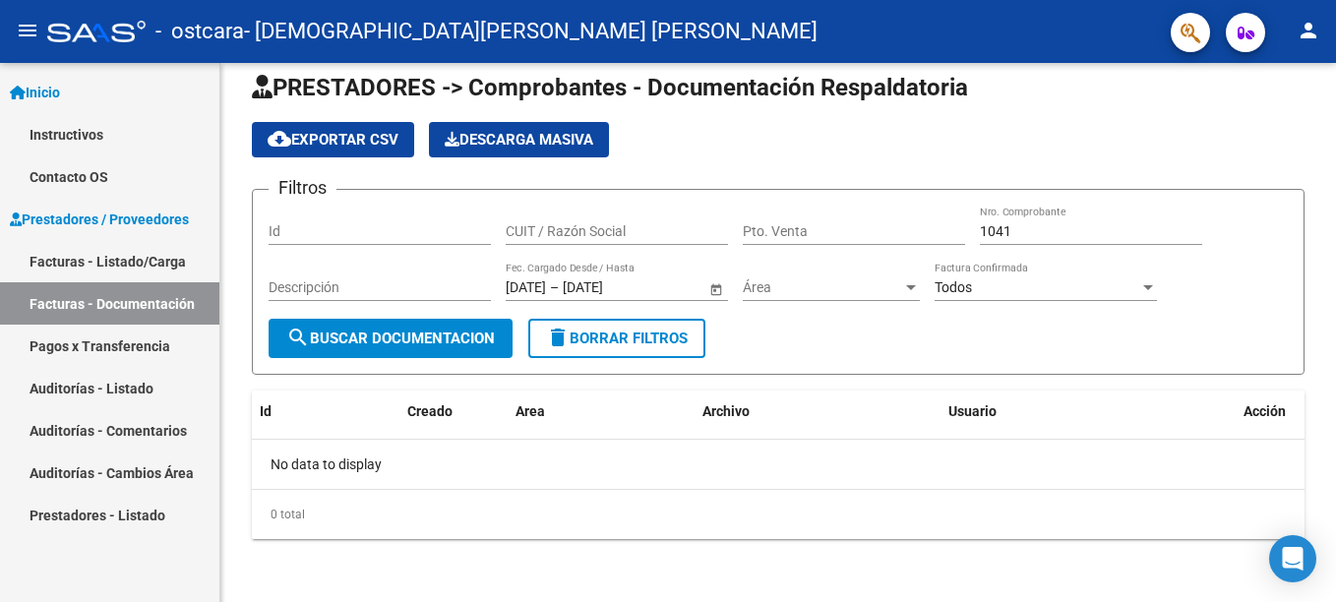
click at [51, 76] on link "Inicio" at bounding box center [109, 92] width 219 height 42
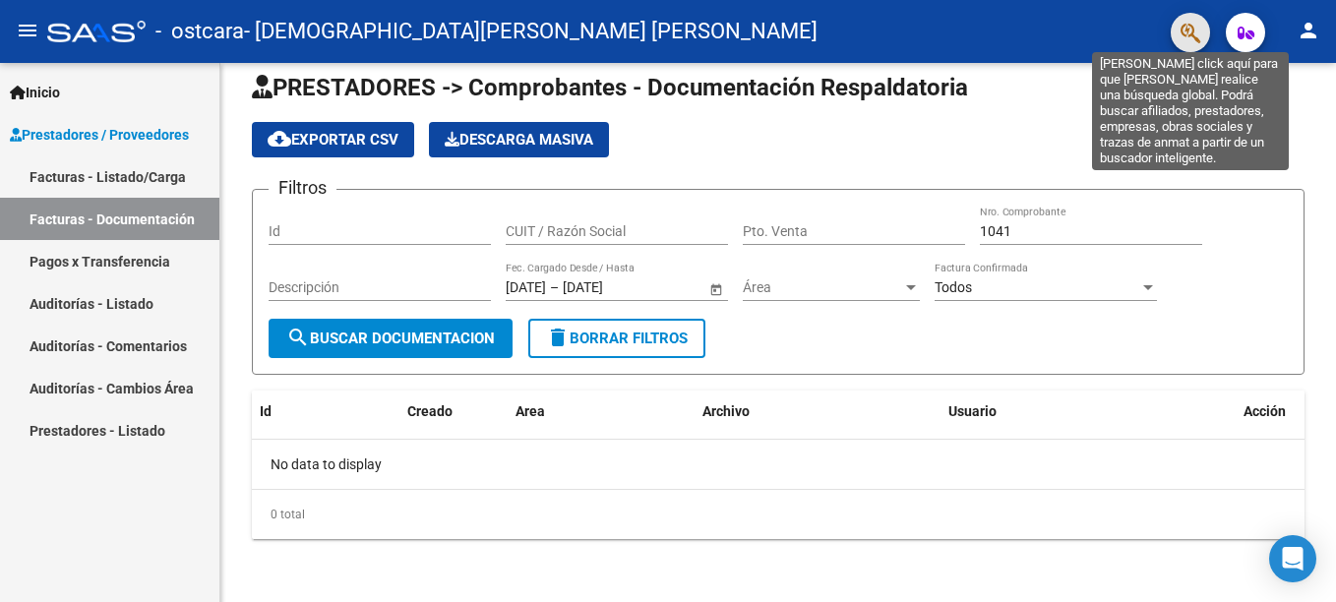
click at [1190, 36] on icon "button" at bounding box center [1190, 33] width 20 height 23
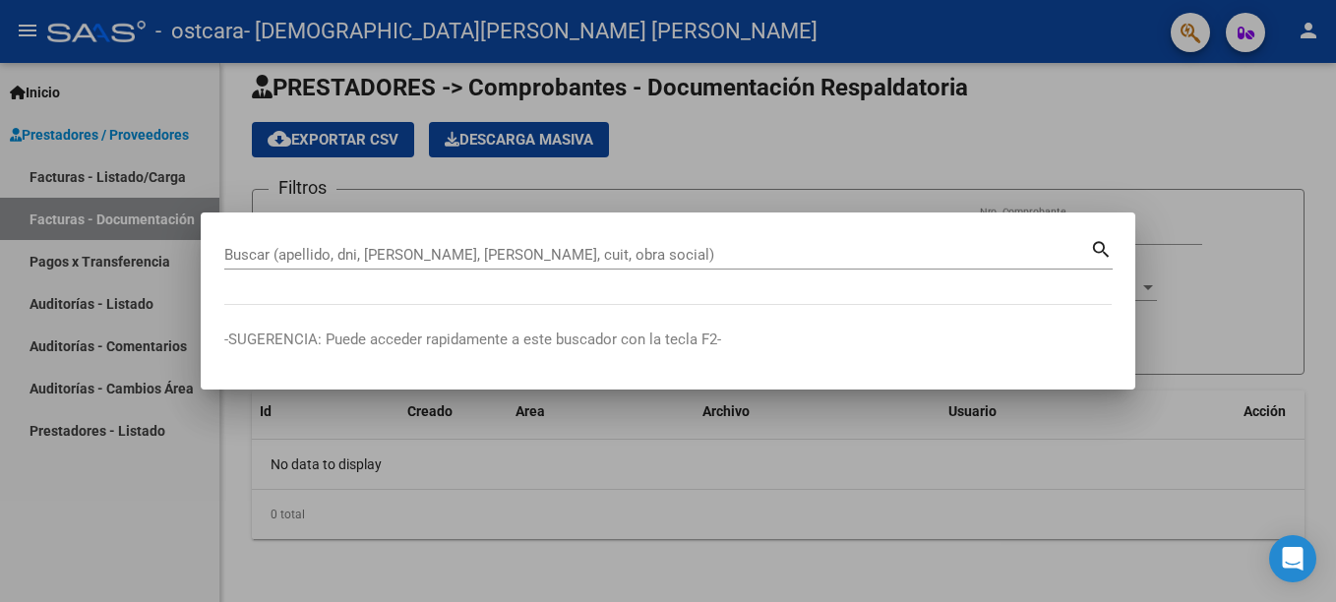
click at [30, 31] on div at bounding box center [668, 301] width 1336 height 602
